Goal: Register for event/course

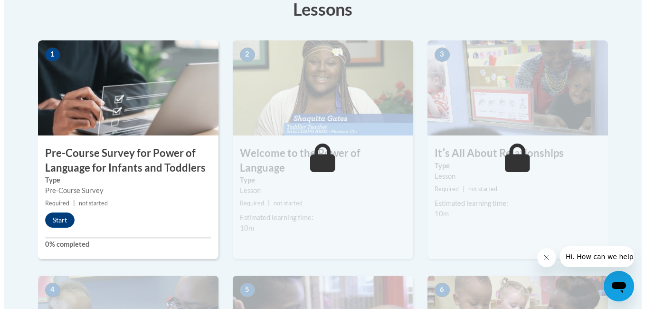
scroll to position [274, 0]
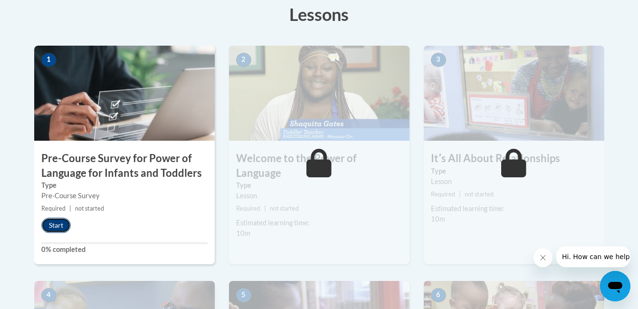
click at [49, 225] on button "Start" at bounding box center [55, 225] width 29 height 15
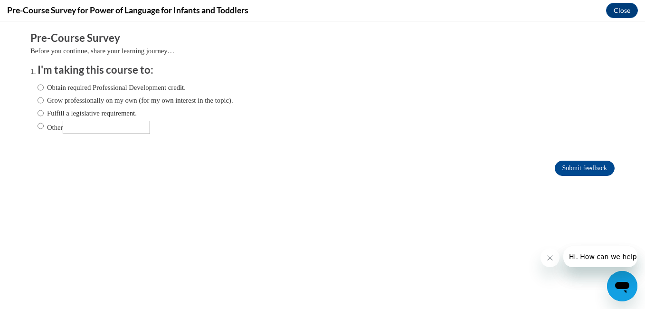
scroll to position [0, 0]
click at [86, 86] on label "Obtain required Professional Development credit." at bounding box center [112, 87] width 148 height 10
click at [44, 86] on input "Obtain required Professional Development credit." at bounding box center [41, 87] width 6 height 10
radio input "true"
click at [560, 169] on input "Submit feedback" at bounding box center [585, 168] width 60 height 15
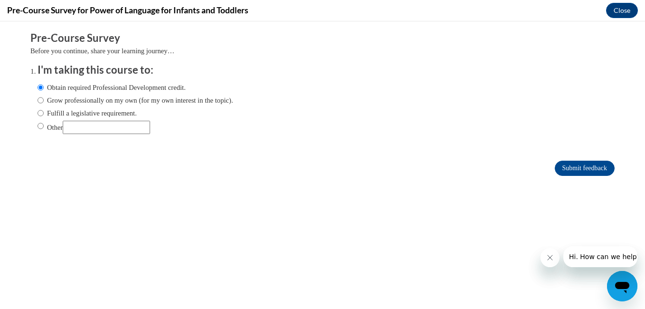
click at [547, 260] on icon "Close message from company" at bounding box center [550, 258] width 8 height 8
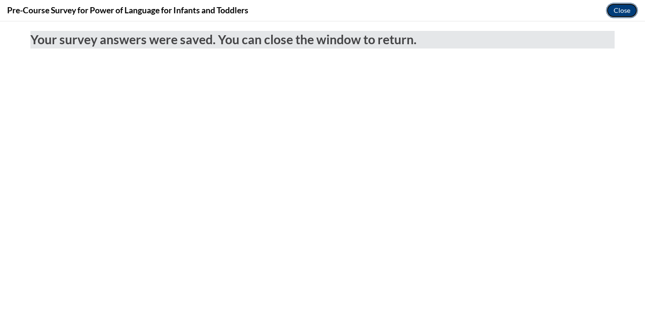
click at [622, 11] on button "Close" at bounding box center [622, 10] width 32 height 15
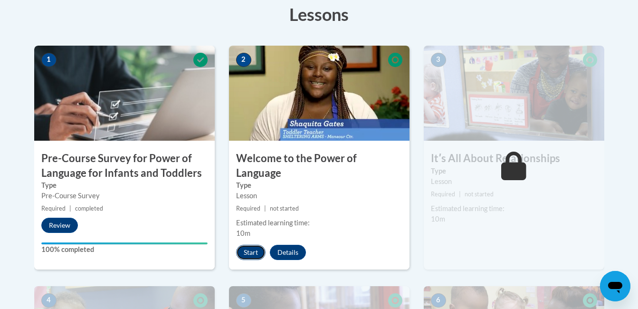
click at [248, 245] on button "Start" at bounding box center [250, 252] width 29 height 15
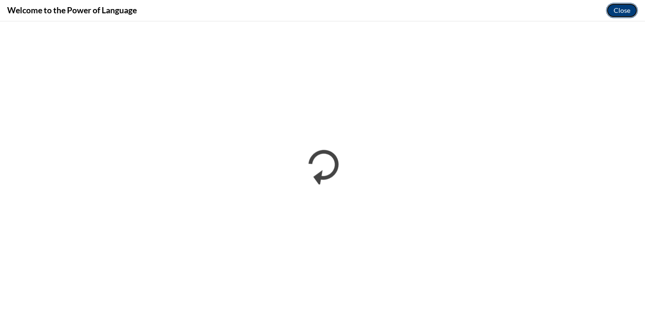
click at [627, 5] on button "Close" at bounding box center [622, 10] width 32 height 15
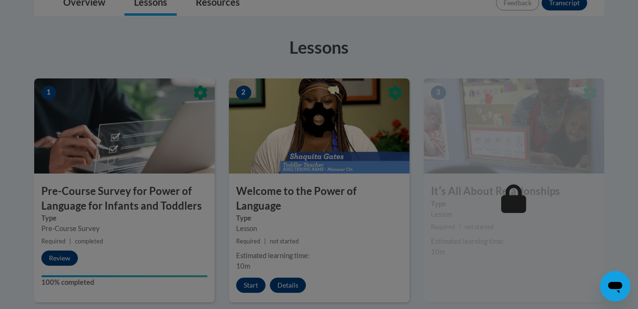
scroll to position [240, 0]
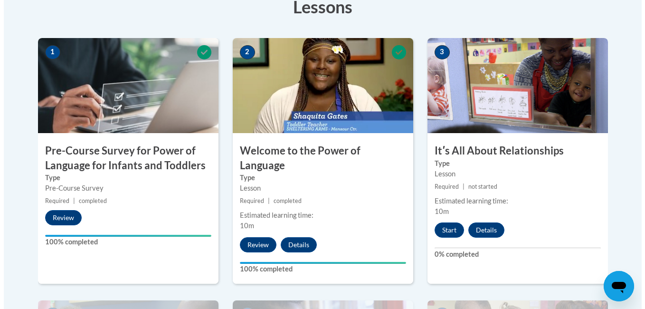
scroll to position [284, 0]
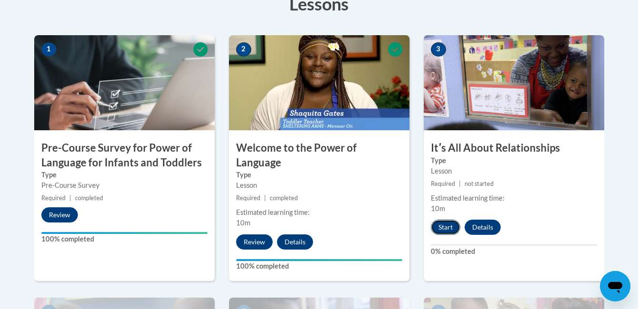
click at [437, 226] on button "Start" at bounding box center [445, 227] width 29 height 15
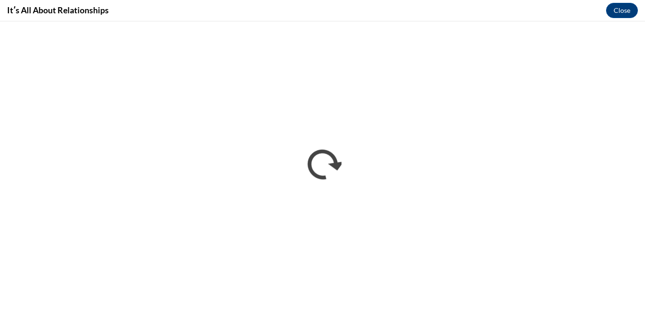
scroll to position [0, 0]
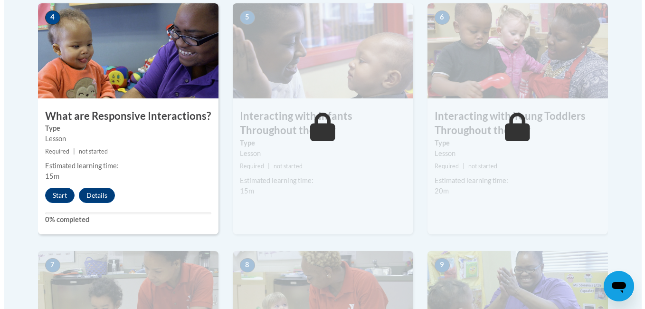
scroll to position [579, 0]
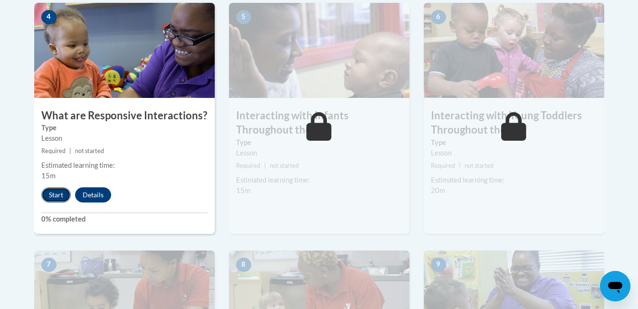
click at [60, 187] on button "Start" at bounding box center [55, 194] width 29 height 15
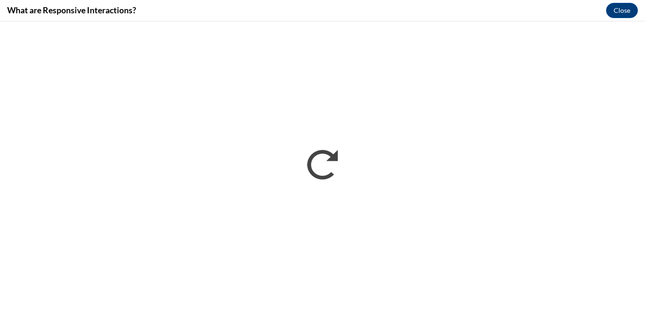
scroll to position [0, 0]
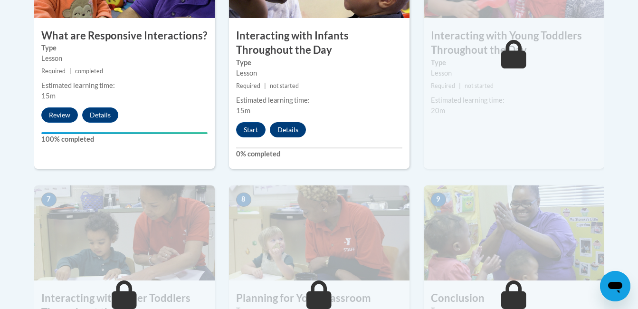
scroll to position [658, 0]
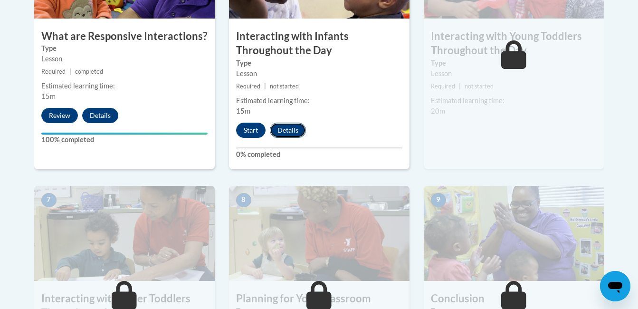
click at [282, 123] on button "Details" at bounding box center [288, 130] width 36 height 15
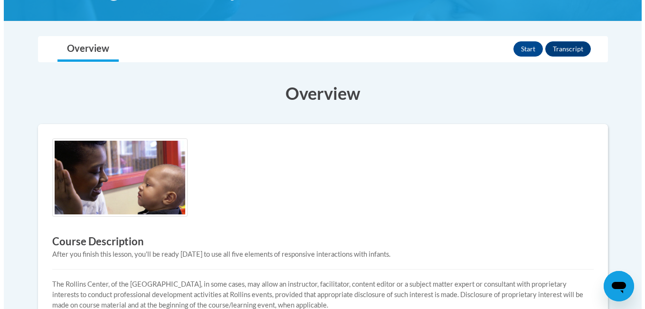
scroll to position [201, 0]
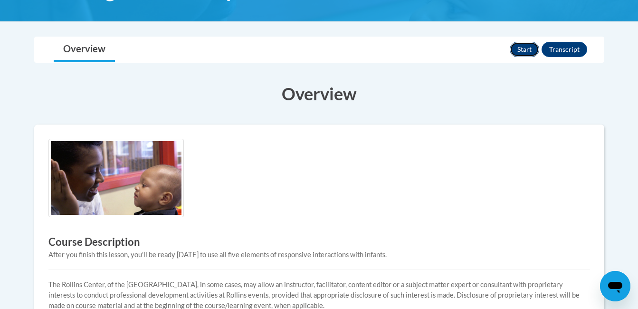
click at [524, 50] on button "Start" at bounding box center [524, 49] width 29 height 15
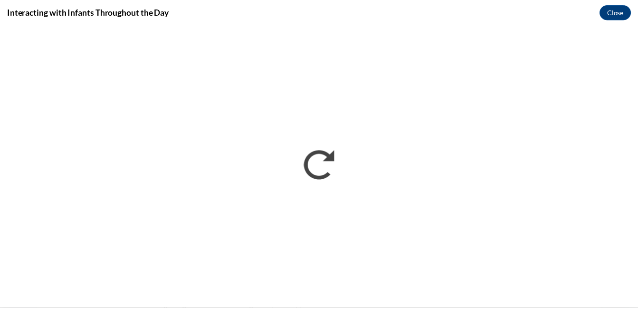
scroll to position [0, 0]
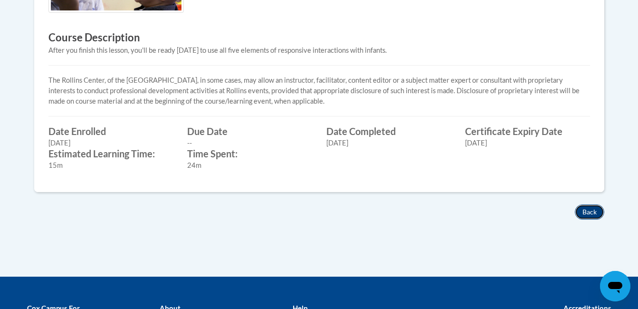
click at [578, 210] on button "Back" at bounding box center [589, 211] width 29 height 15
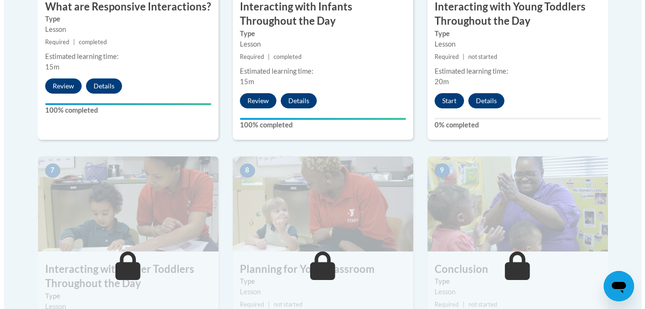
scroll to position [688, 0]
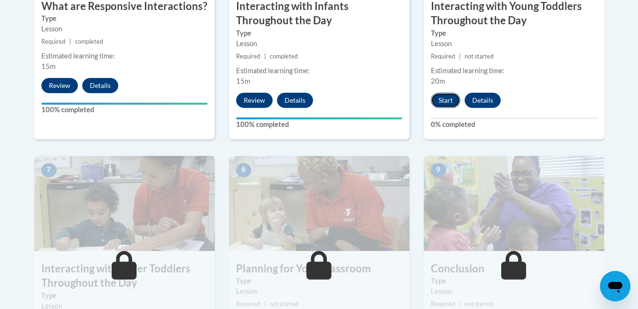
click at [444, 93] on button "Start" at bounding box center [445, 100] width 29 height 15
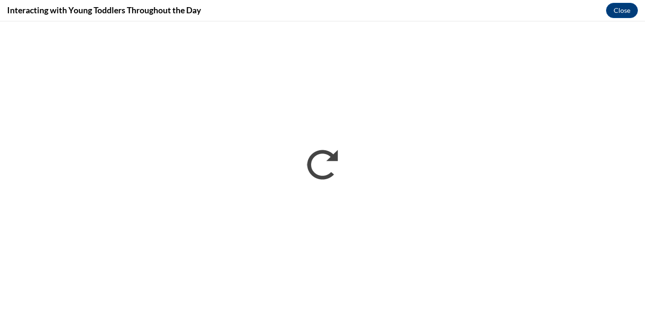
scroll to position [0, 0]
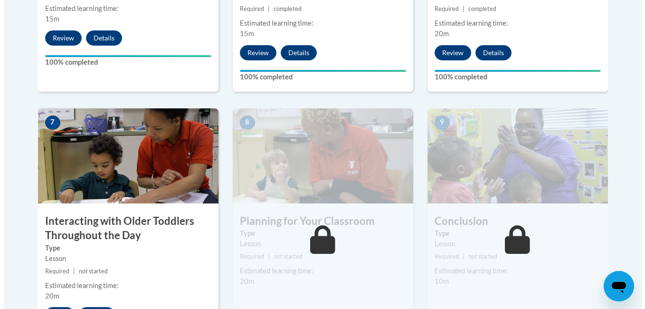
scroll to position [746, 0]
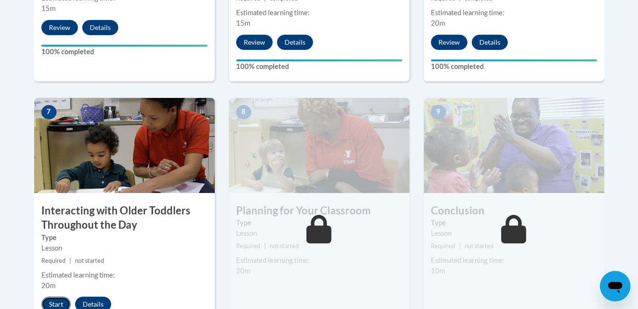
click at [63, 296] on button "Start" at bounding box center [55, 303] width 29 height 15
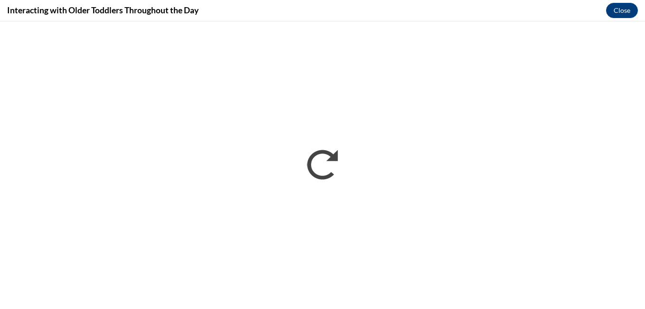
scroll to position [0, 0]
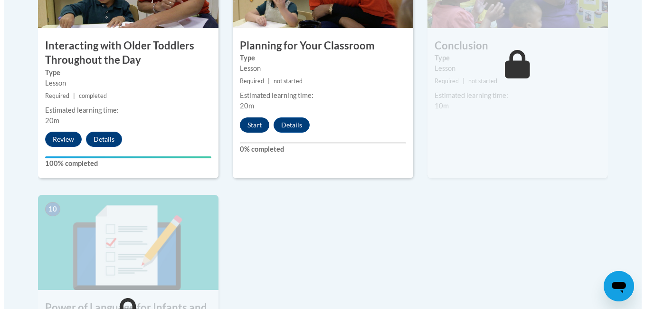
scroll to position [910, 0]
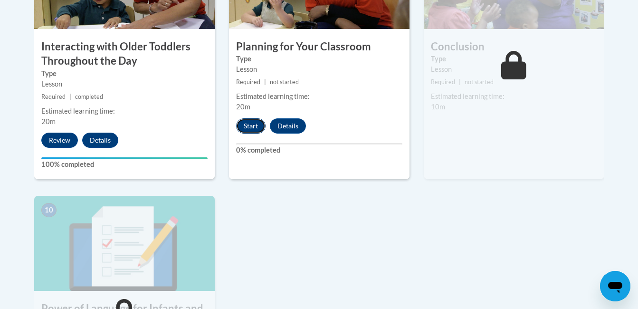
click at [253, 118] on button "Start" at bounding box center [250, 125] width 29 height 15
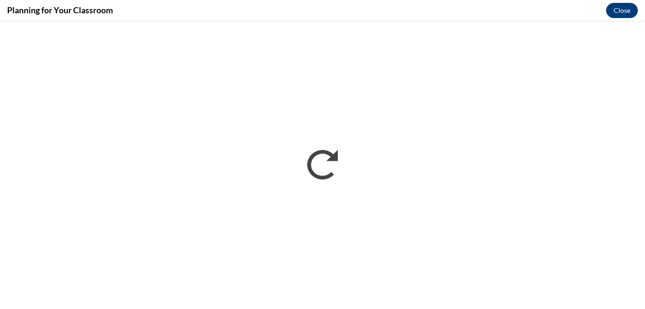
scroll to position [0, 0]
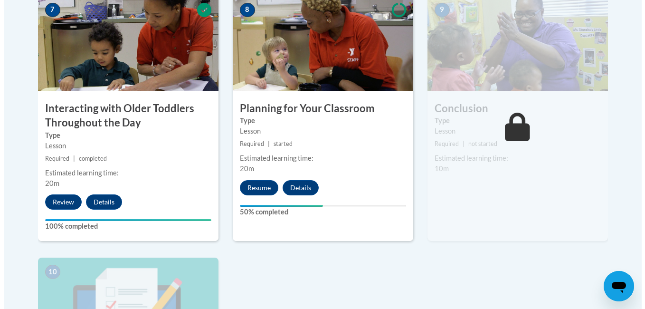
scroll to position [860, 0]
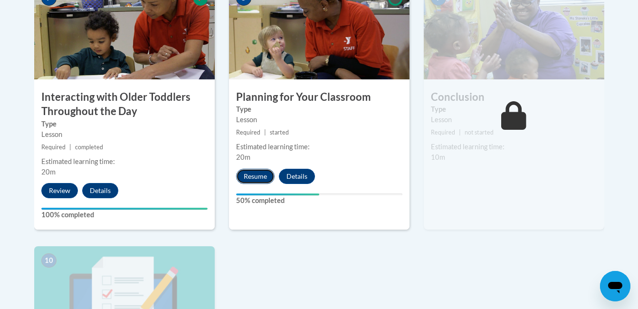
click at [262, 169] on button "Resume" at bounding box center [255, 176] width 38 height 15
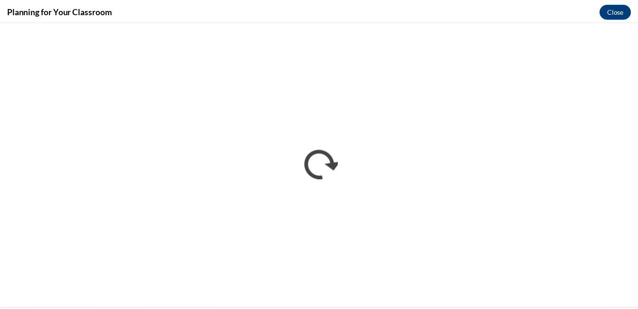
scroll to position [0, 0]
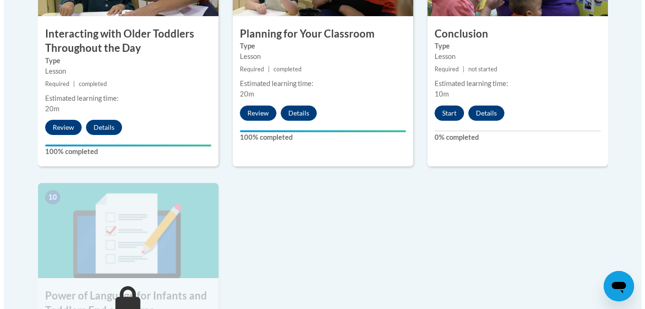
scroll to position [922, 0]
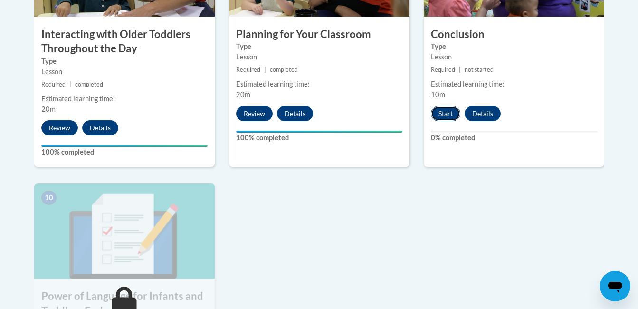
click at [446, 106] on button "Start" at bounding box center [445, 113] width 29 height 15
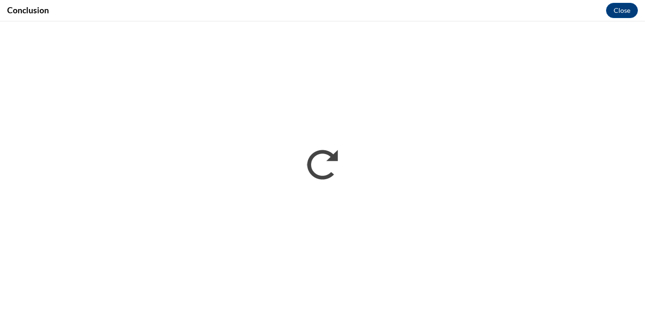
scroll to position [0, 0]
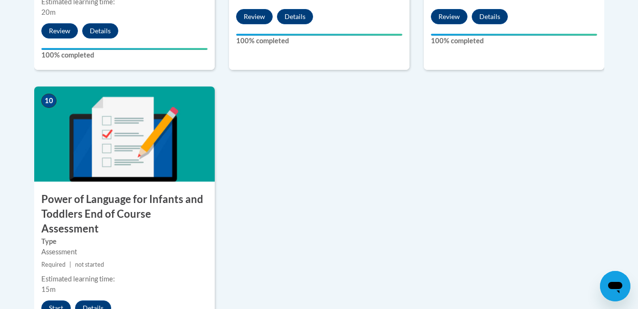
scroll to position [1022, 0]
